Goal: Check status: Check status

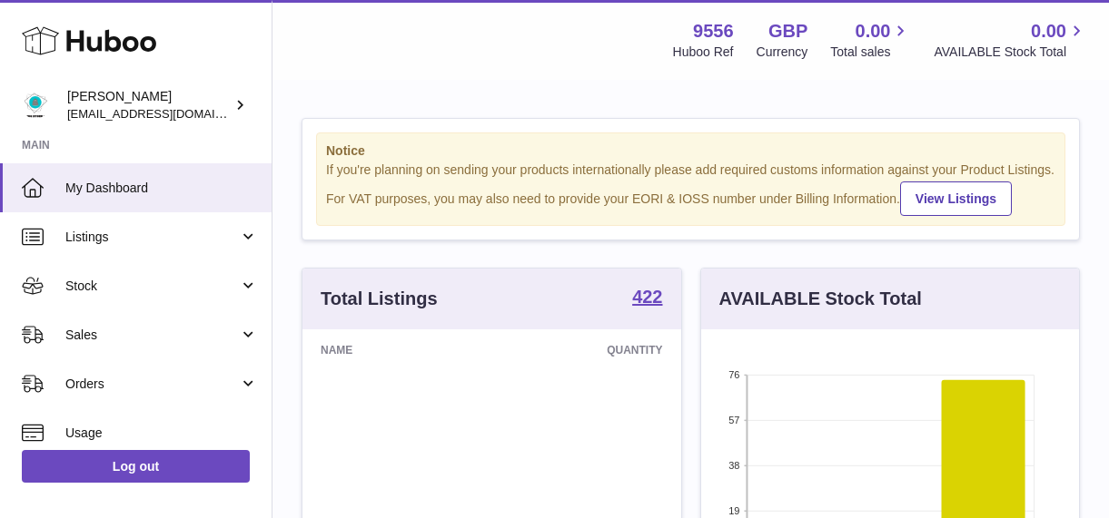
scroll to position [283, 378]
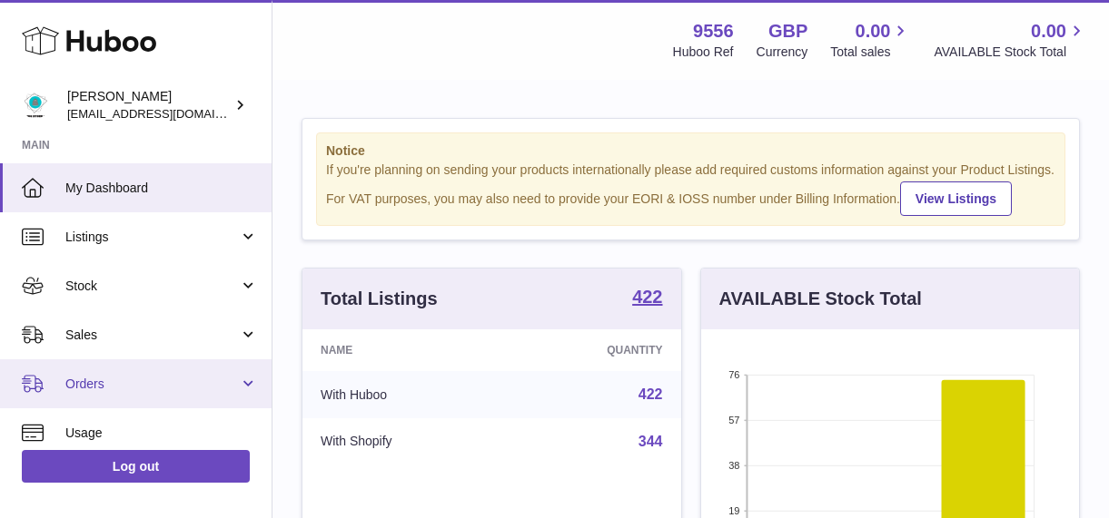
click at [136, 392] on span "Orders" at bounding box center [151, 384] width 173 height 17
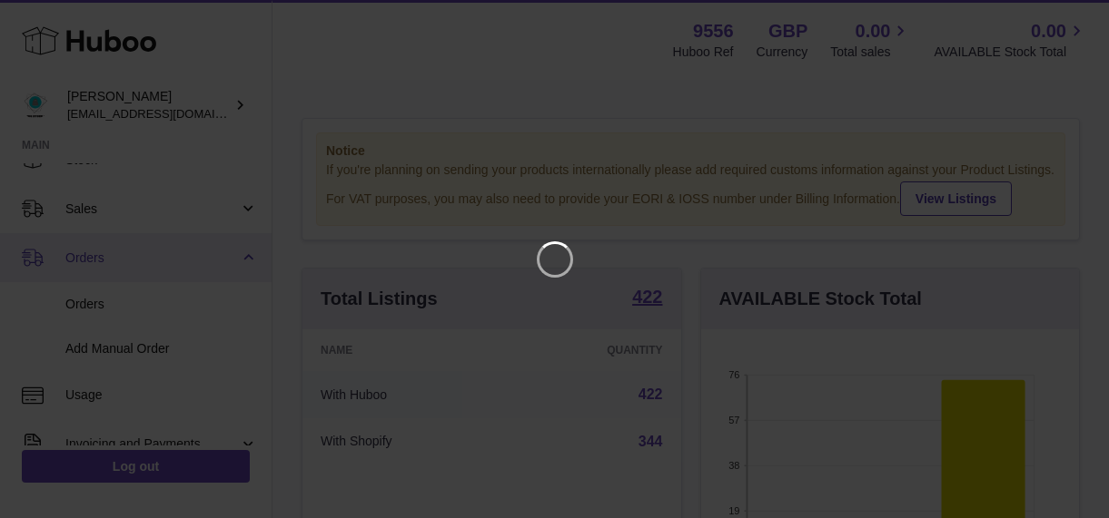
scroll to position [161, 0]
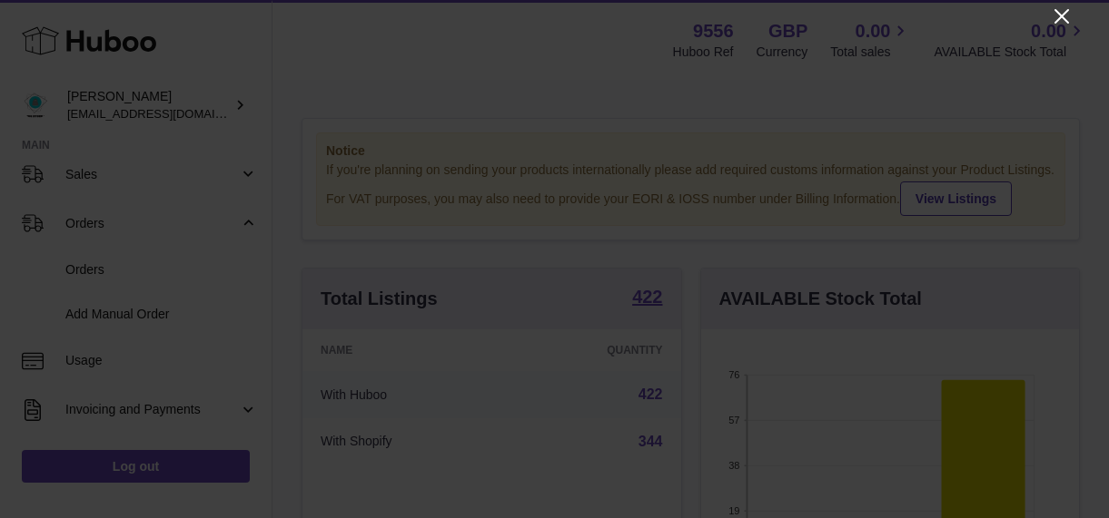
click at [1069, 13] on icon "Close" at bounding box center [1062, 16] width 22 height 22
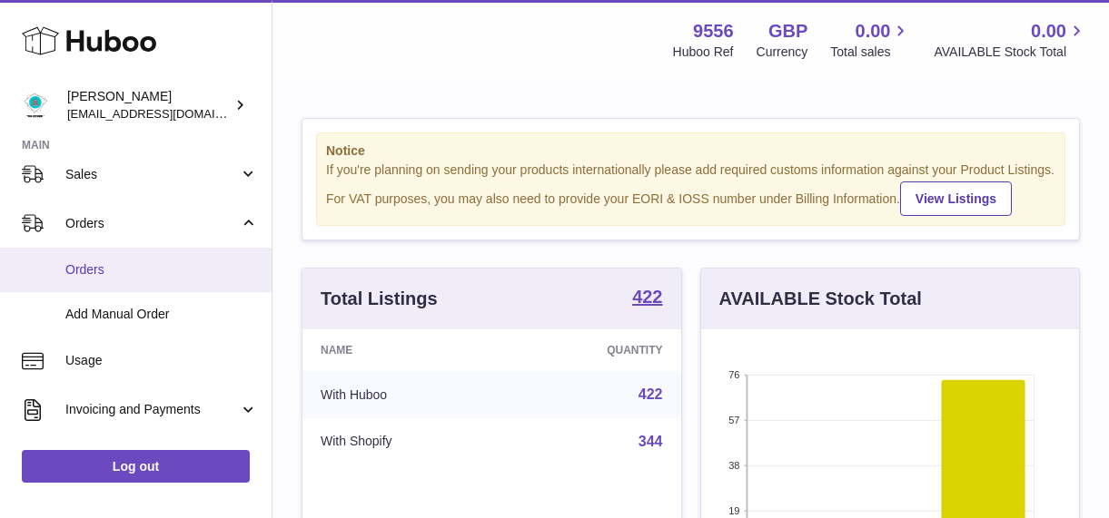
click at [103, 279] on span "Orders" at bounding box center [161, 270] width 193 height 17
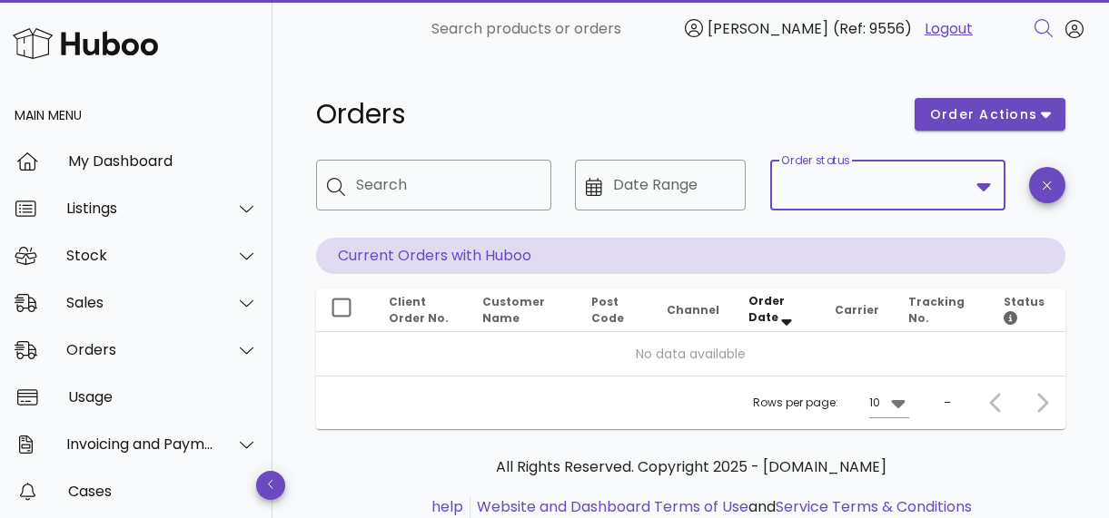
click at [829, 195] on input "Order status" at bounding box center [875, 185] width 188 height 29
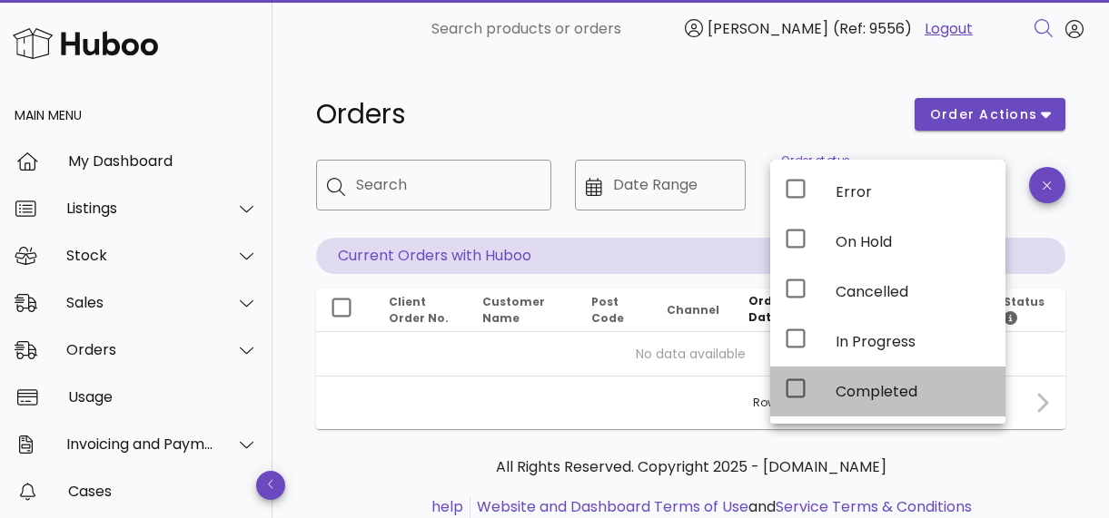
click at [793, 382] on icon at bounding box center [796, 389] width 22 height 22
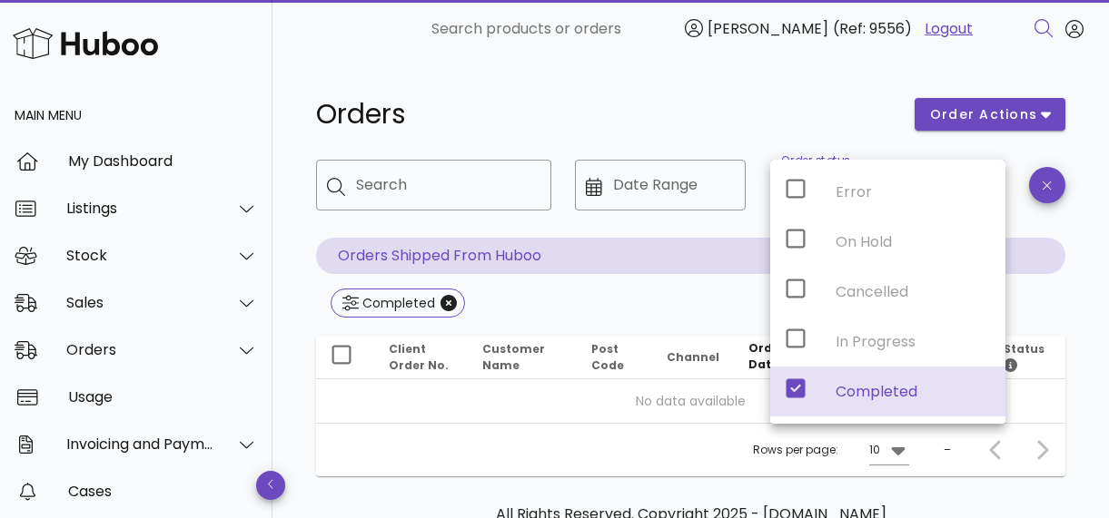
click at [672, 104] on h1 "Orders" at bounding box center [604, 114] width 577 height 33
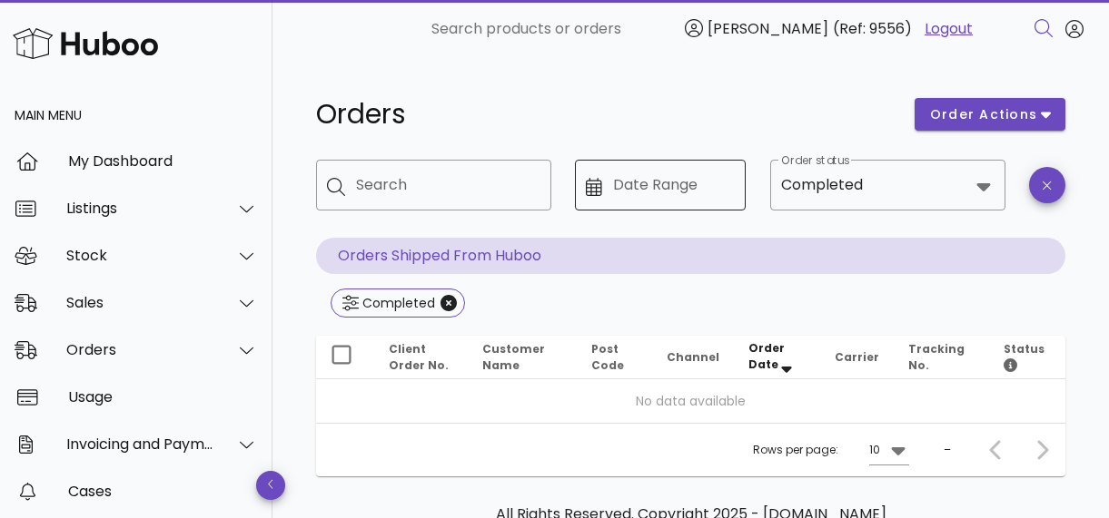
click at [653, 192] on input "Date Range" at bounding box center [674, 185] width 123 height 29
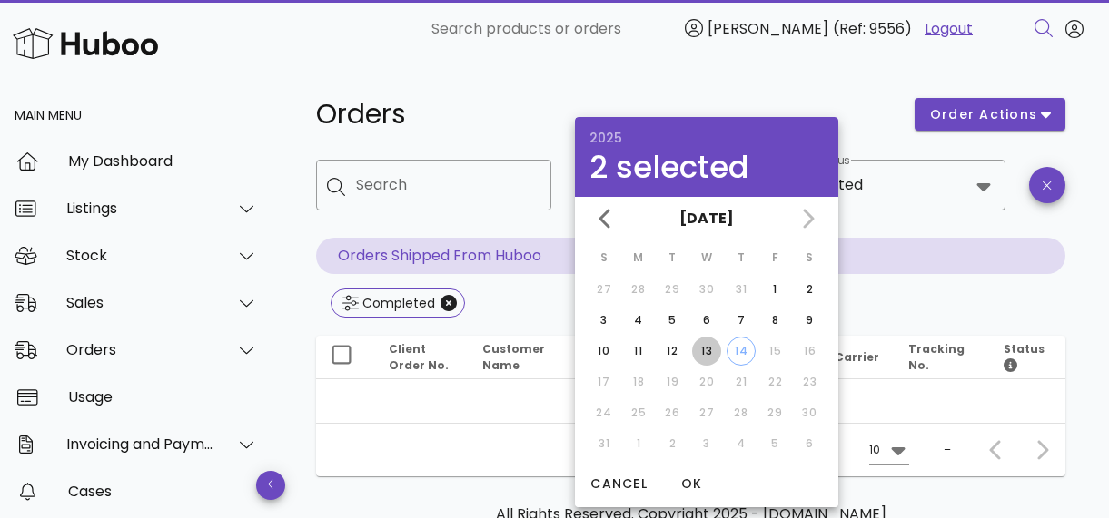
click at [705, 355] on div "13" at bounding box center [706, 351] width 29 height 16
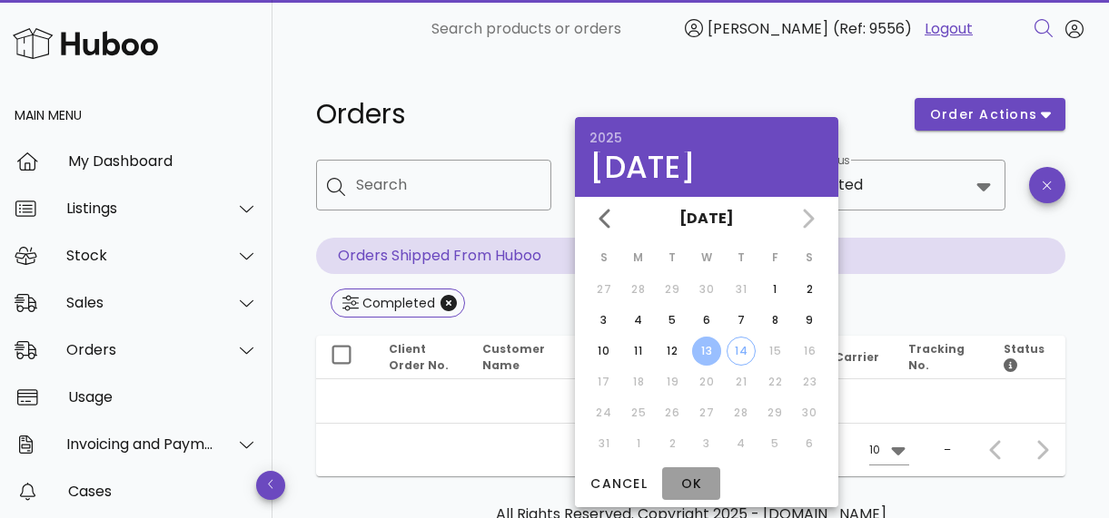
click at [696, 479] on span "OK" at bounding box center [691, 484] width 44 height 19
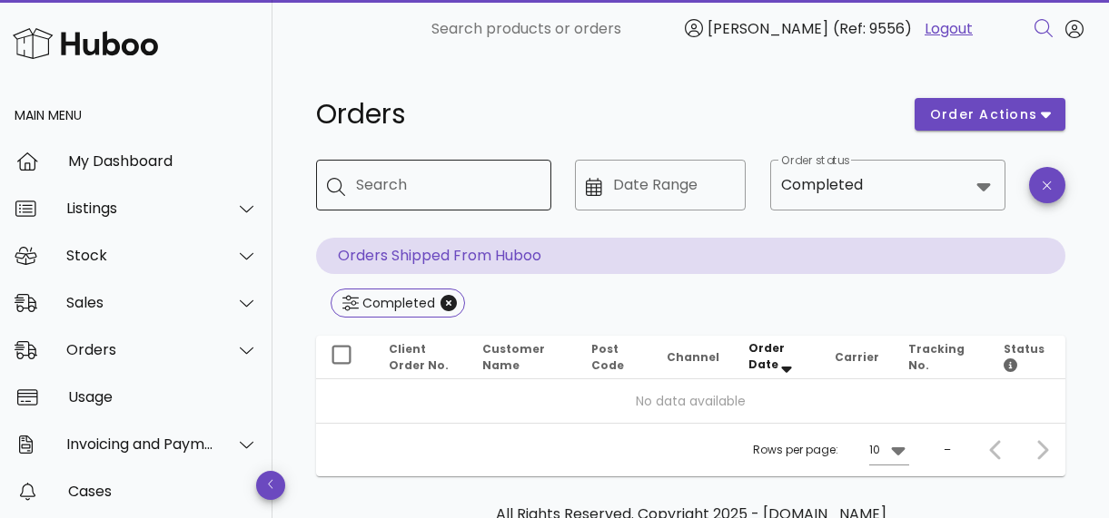
click at [436, 185] on input "Search" at bounding box center [446, 185] width 181 height 29
click at [482, 193] on input "Search" at bounding box center [446, 185] width 181 height 29
paste input "**********"
type input "**********"
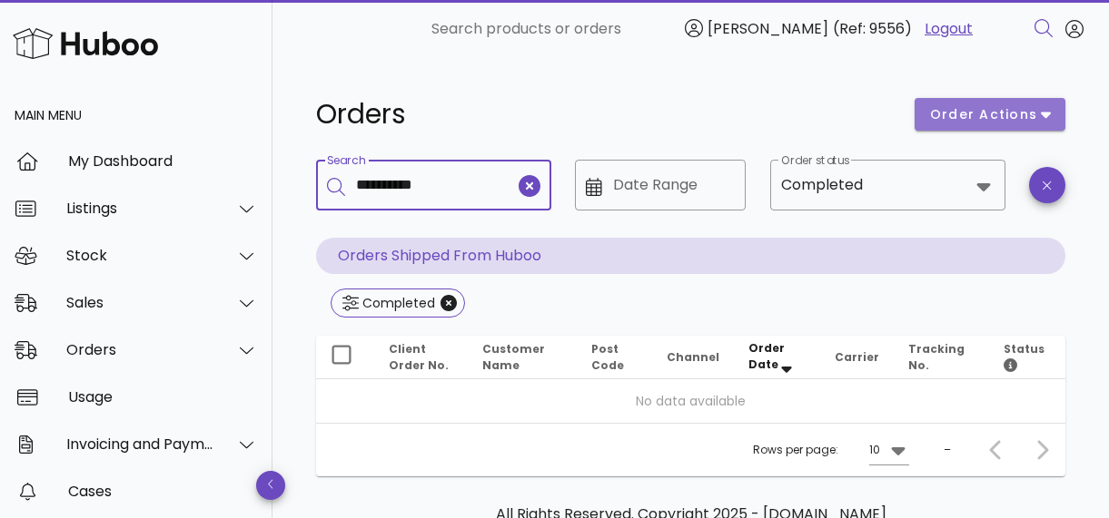
click at [981, 118] on span "order actions" at bounding box center [983, 114] width 109 height 19
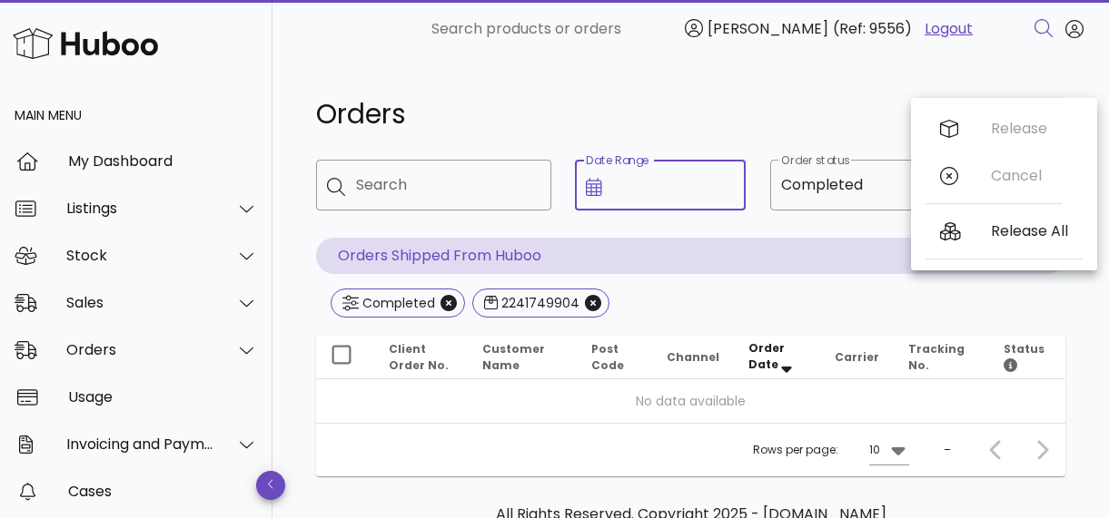
click at [669, 186] on input "Date Range" at bounding box center [674, 185] width 123 height 29
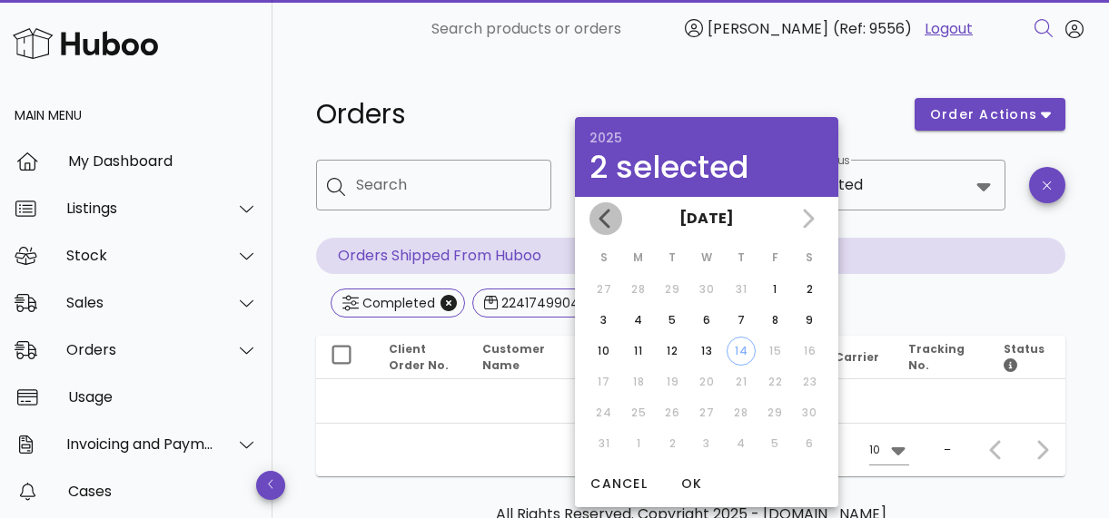
click at [601, 221] on icon "Previous month" at bounding box center [604, 218] width 11 height 19
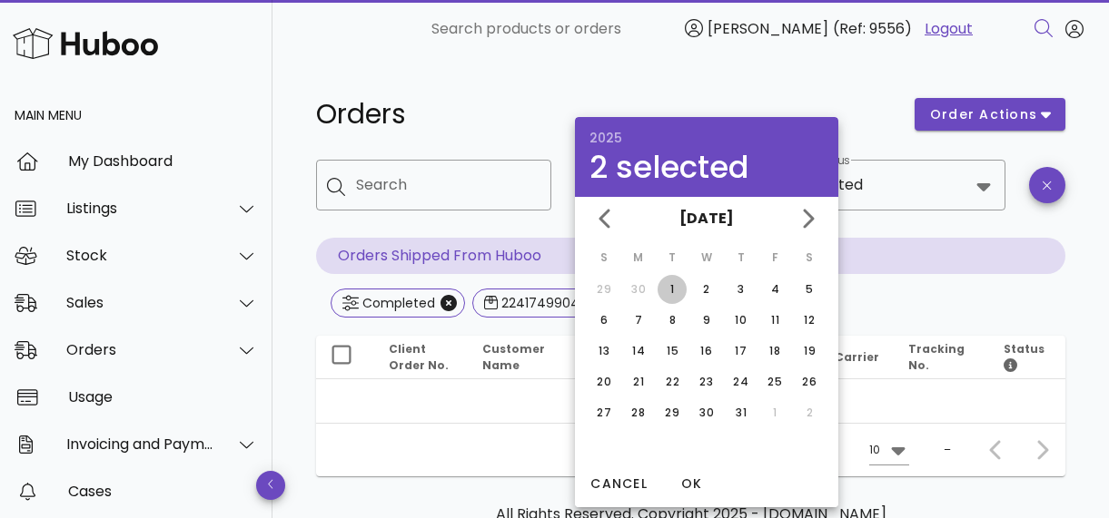
click at [667, 281] on div "1" at bounding box center [671, 289] width 29 height 16
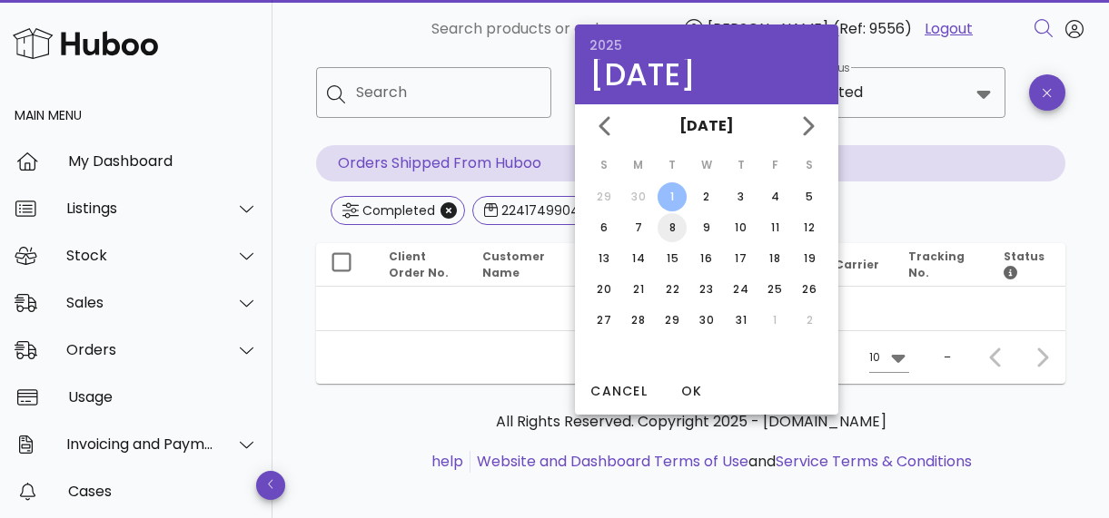
scroll to position [105, 0]
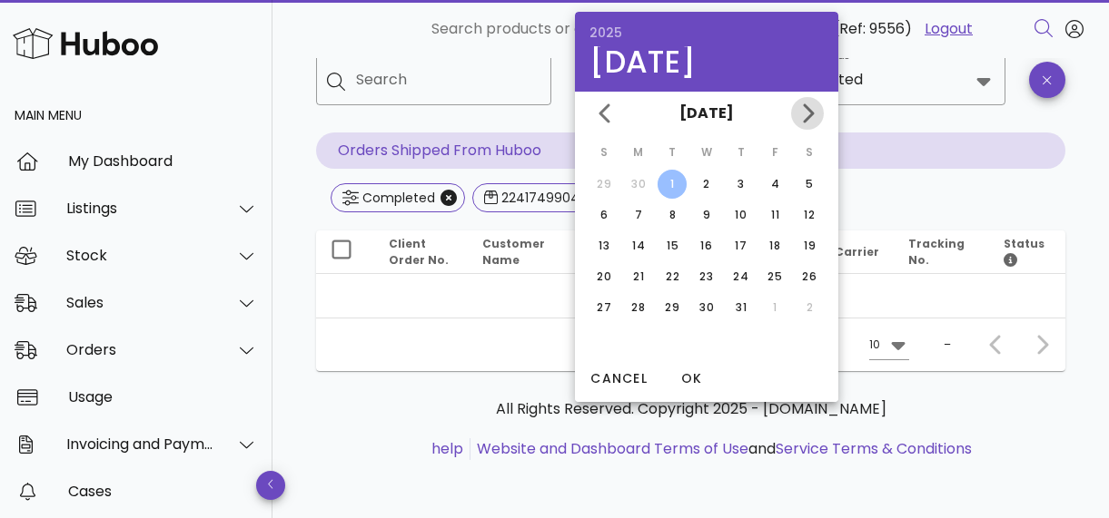
click at [802, 107] on icon "Next month" at bounding box center [807, 114] width 22 height 22
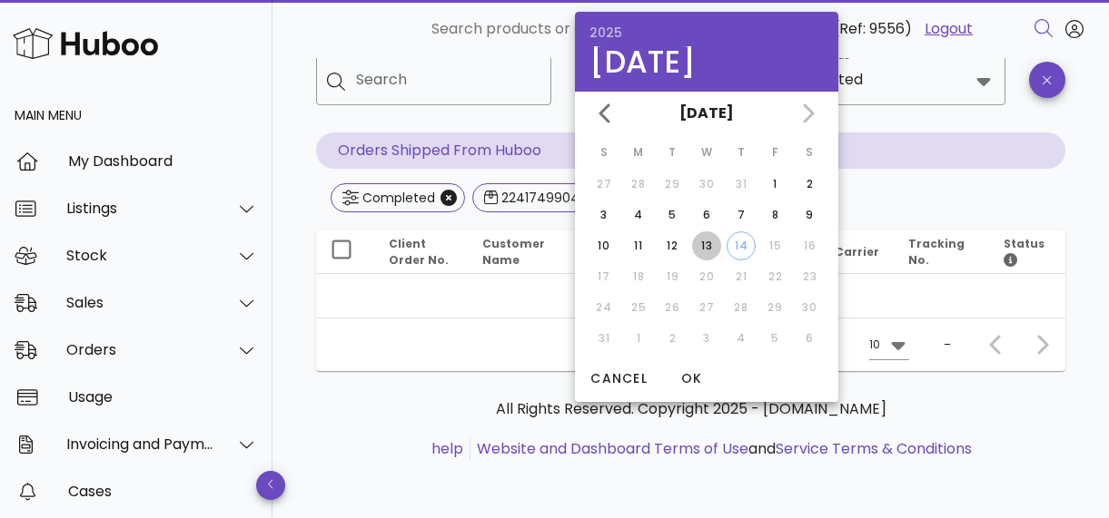
click at [705, 241] on div "13" at bounding box center [706, 246] width 29 height 16
type input "**********"
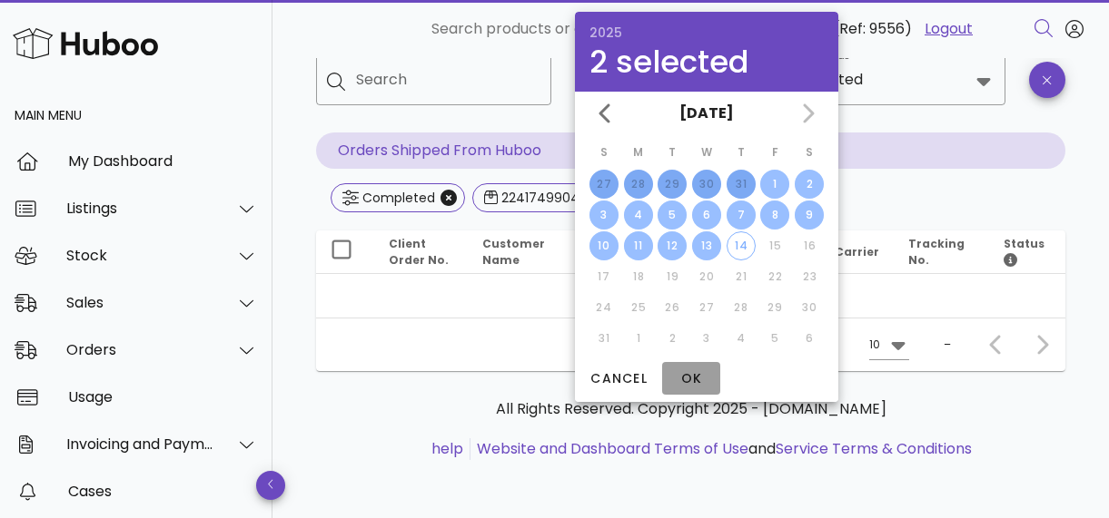
click at [692, 381] on span "OK" at bounding box center [691, 379] width 44 height 19
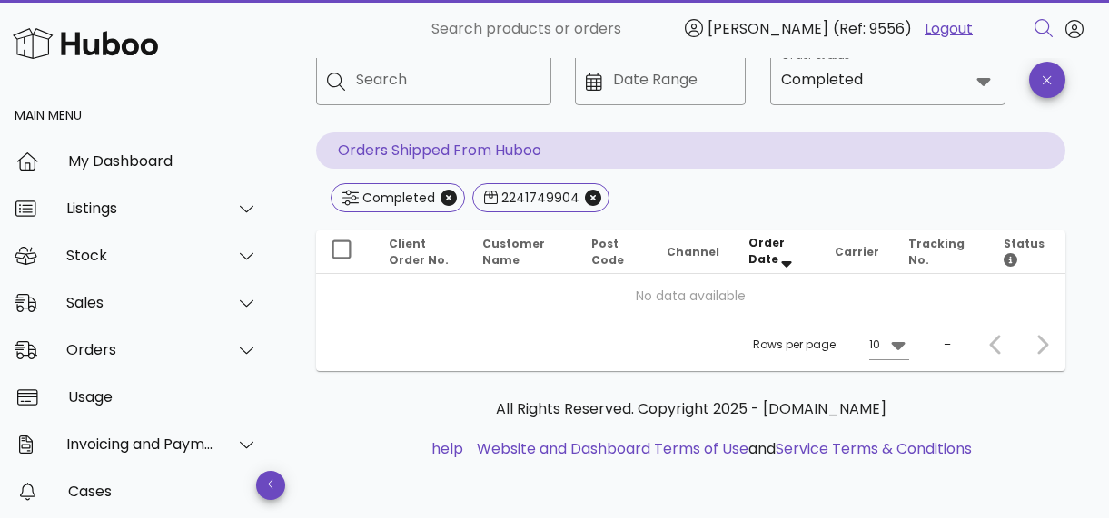
type input "**********"
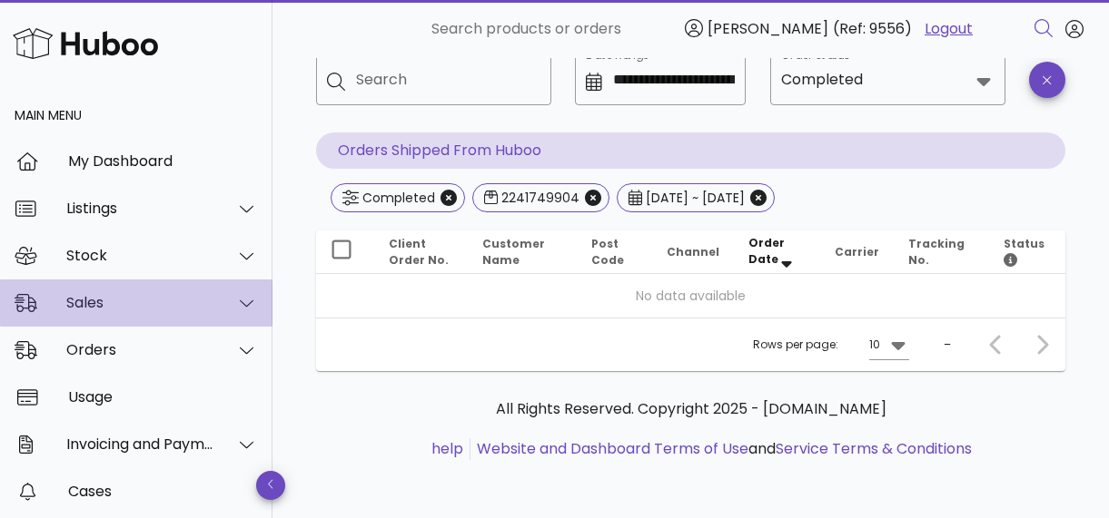
click at [118, 301] on div "Sales" at bounding box center [140, 302] width 148 height 17
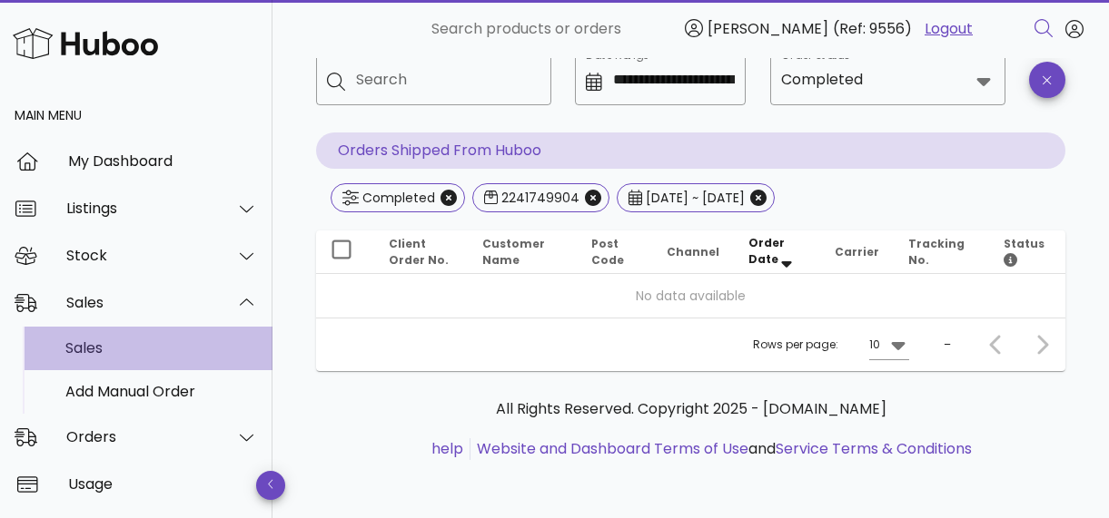
click at [80, 356] on div "Sales" at bounding box center [161, 348] width 193 height 17
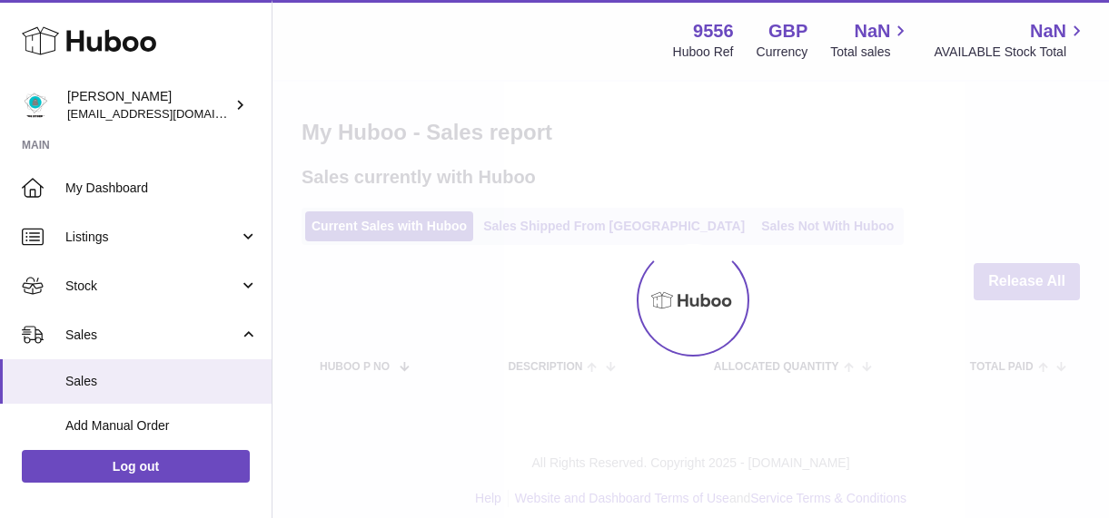
click at [586, 248] on div at bounding box center [690, 300] width 836 height 437
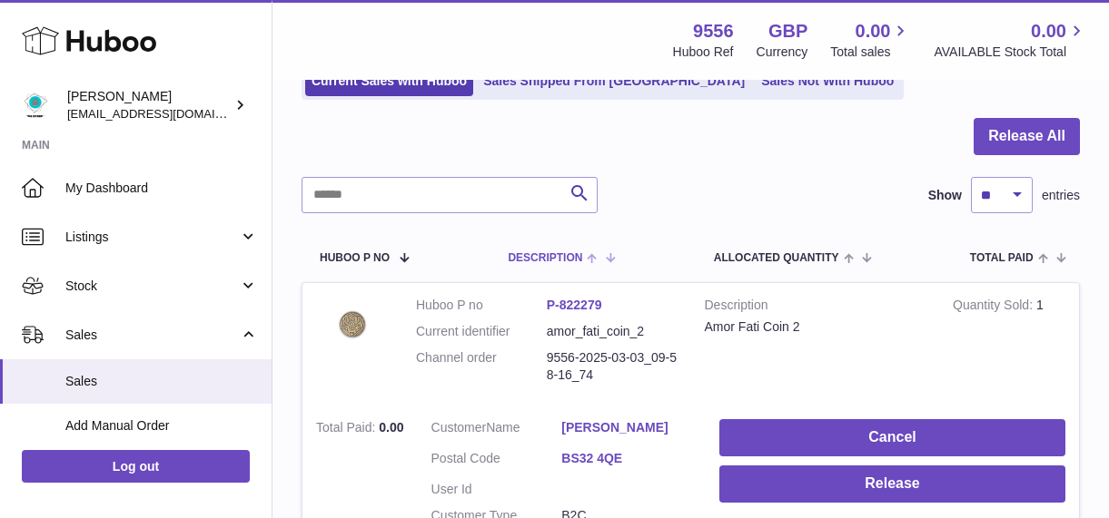
scroll to position [75, 0]
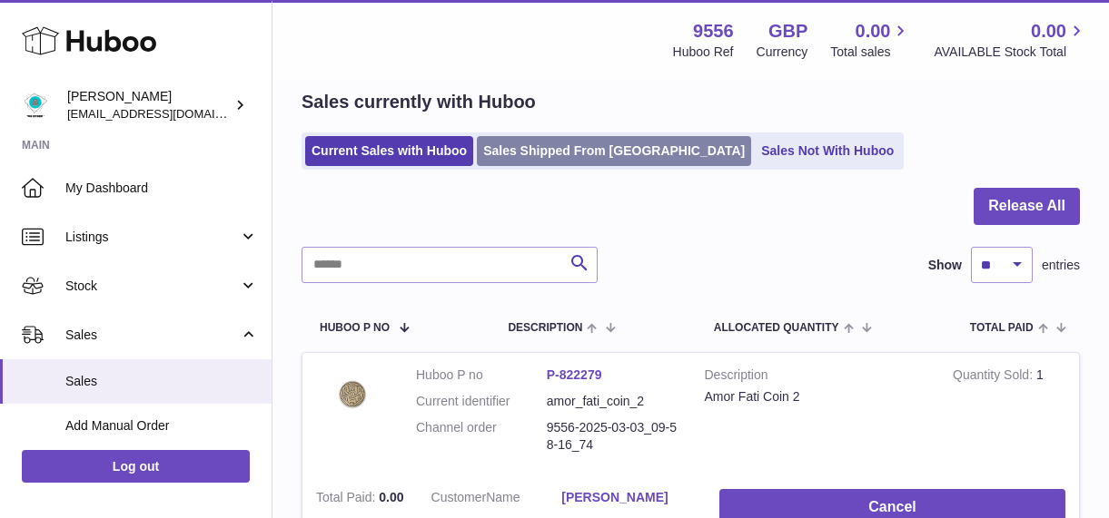
click at [605, 166] on link "Sales Shipped From Huboo" at bounding box center [614, 151] width 274 height 30
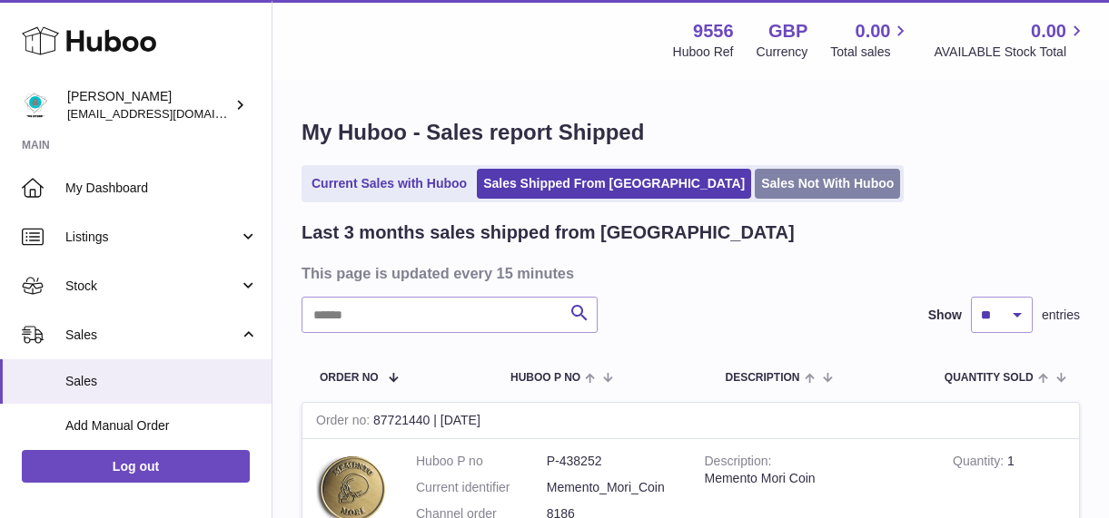
click at [800, 199] on link "Sales Not With Huboo" at bounding box center [827, 184] width 145 height 30
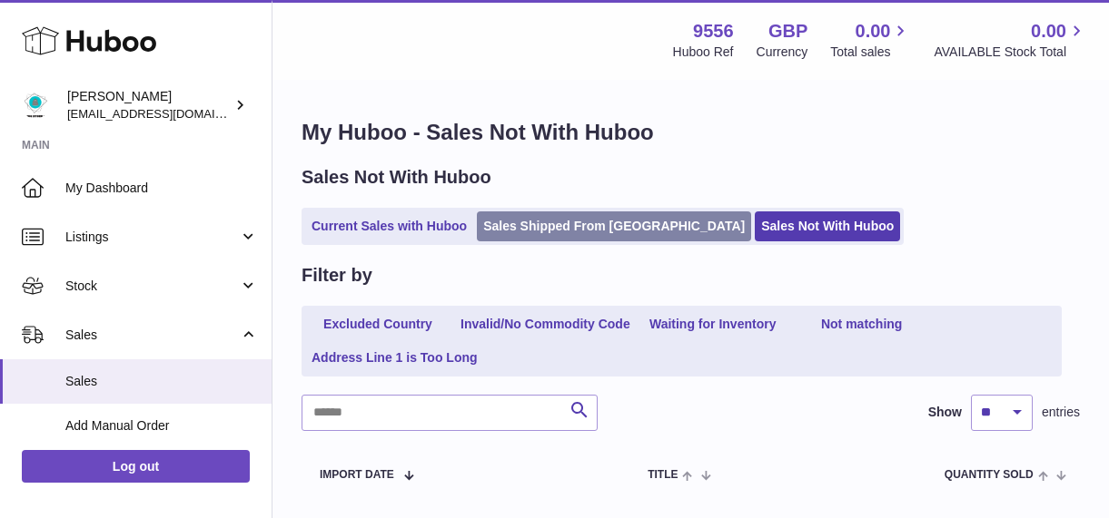
click at [609, 242] on link "Sales Shipped From [GEOGRAPHIC_DATA]" at bounding box center [614, 227] width 274 height 30
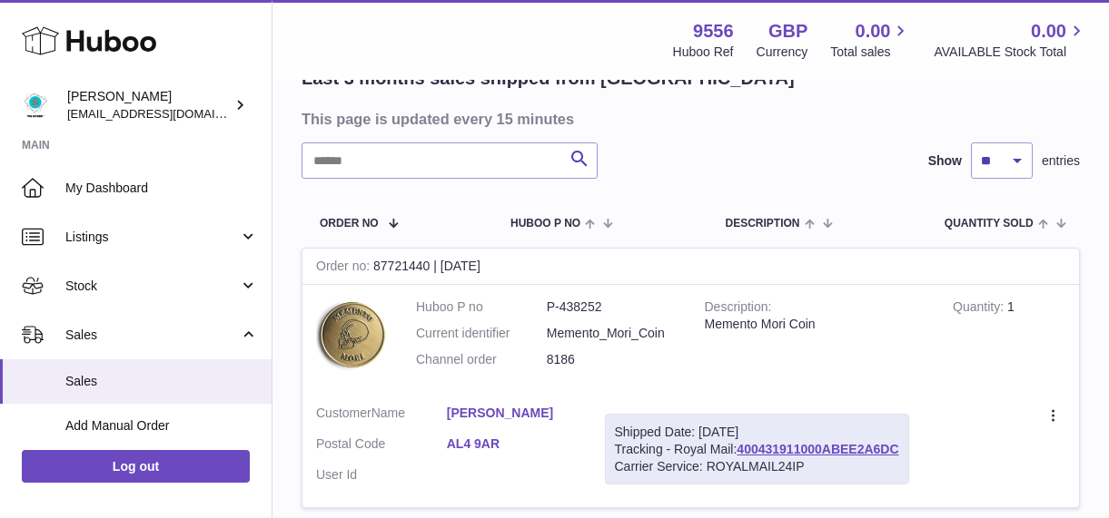
scroll to position [149, 0]
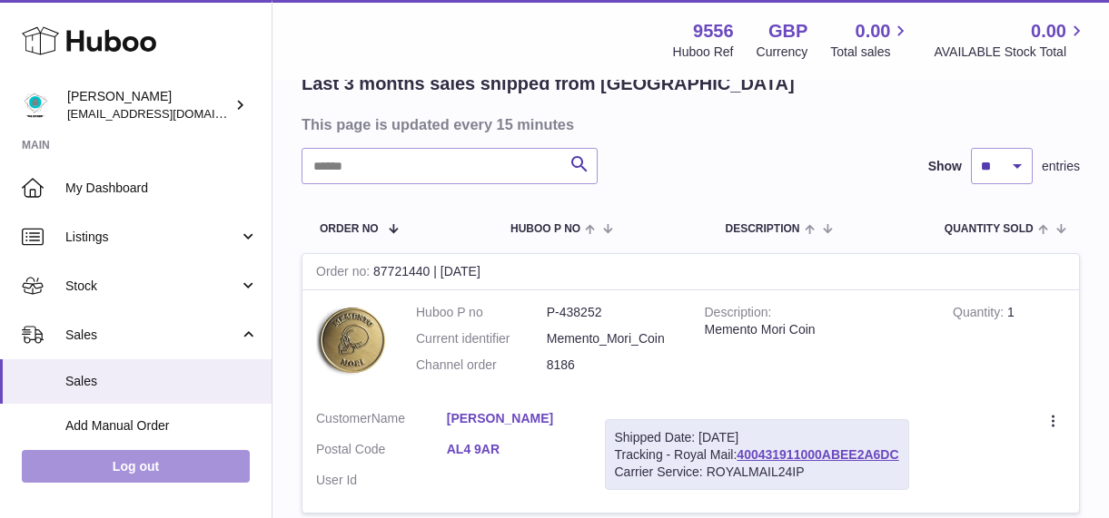
click at [195, 477] on link "Log out" at bounding box center [136, 466] width 228 height 33
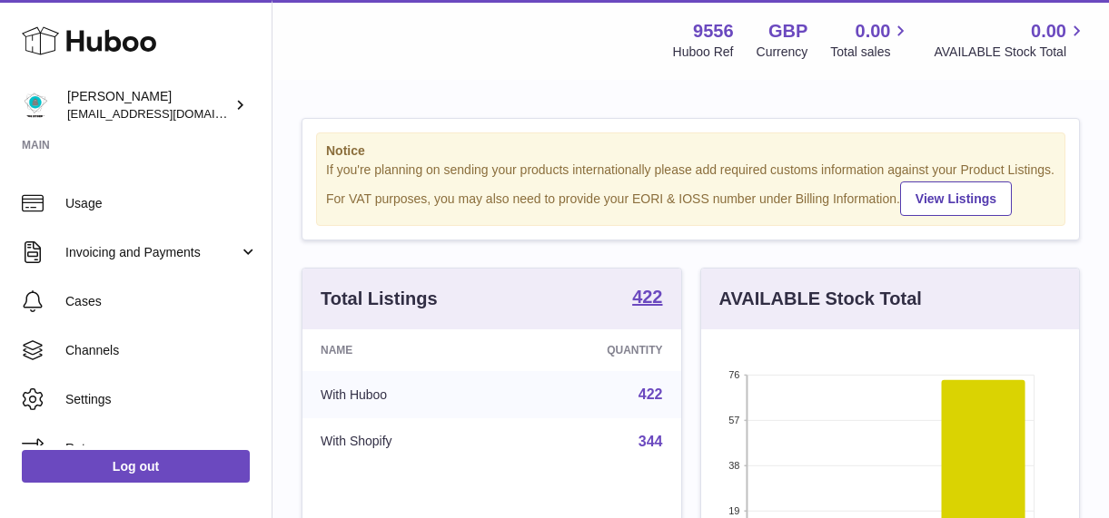
scroll to position [286, 0]
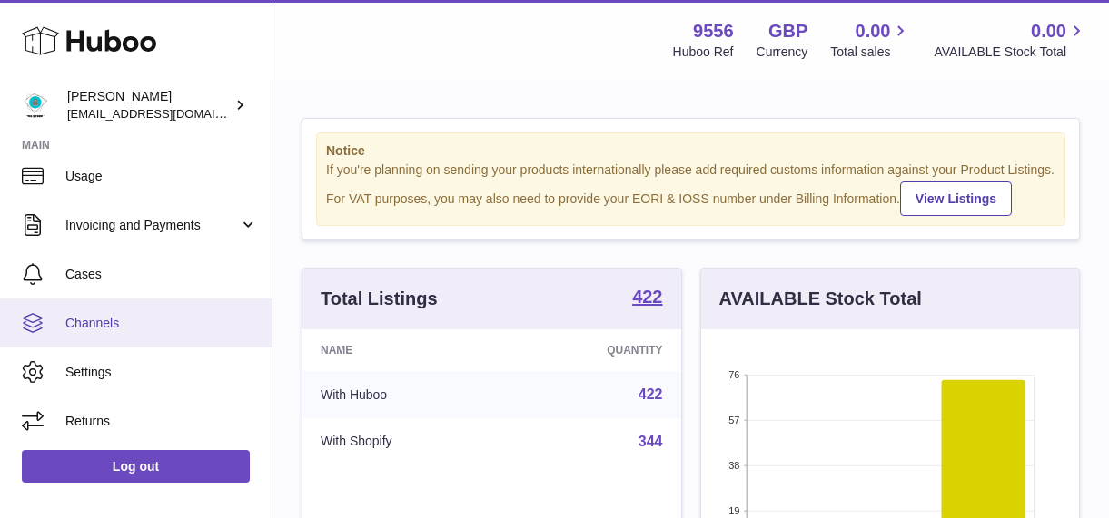
click at [123, 332] on span "Channels" at bounding box center [161, 323] width 193 height 17
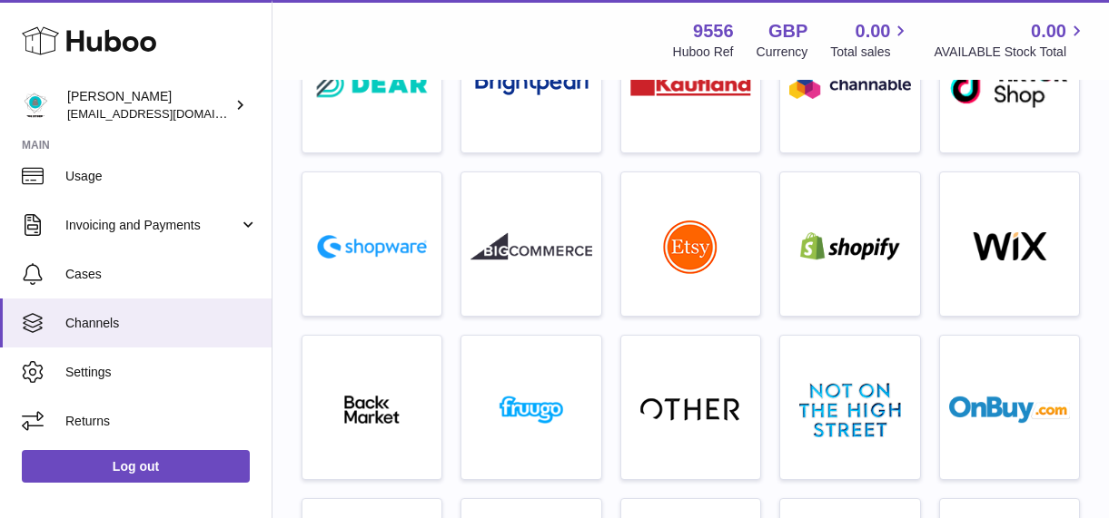
scroll to position [373, 0]
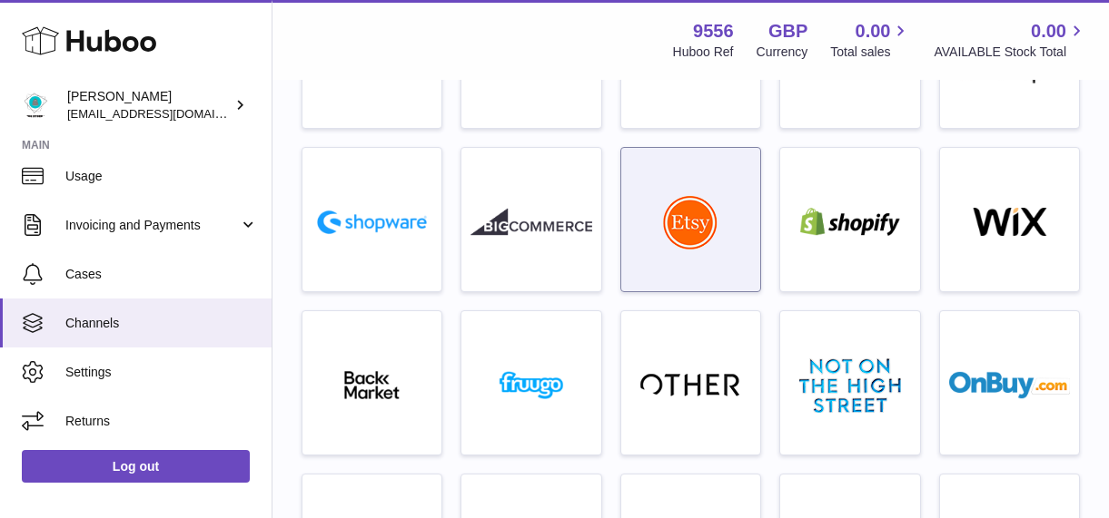
click at [672, 250] on img at bounding box center [690, 222] width 54 height 54
